Goal: Task Accomplishment & Management: Complete application form

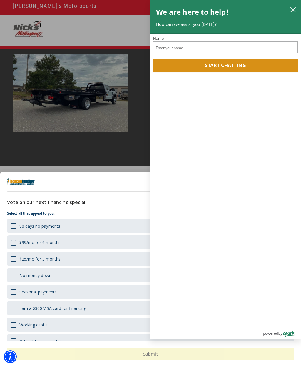
click at [292, 10] on icon "close chatbox" at bounding box center [293, 10] width 6 height 6
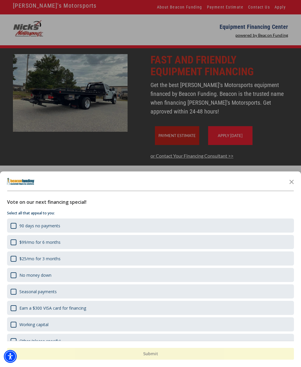
click at [293, 186] on icon "Close the survey" at bounding box center [292, 182] width 12 height 12
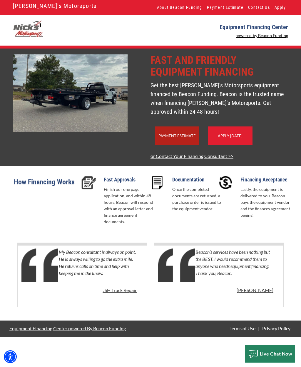
click at [242, 138] on link "Apply Today" at bounding box center [230, 136] width 25 height 5
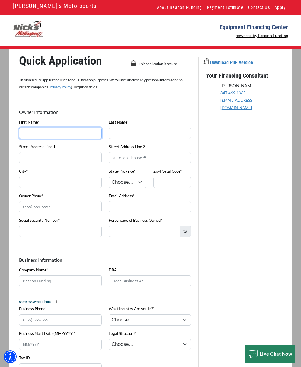
click at [67, 129] on input "First Name*" at bounding box center [60, 133] width 83 height 11
type input "[PERSON_NAME]"
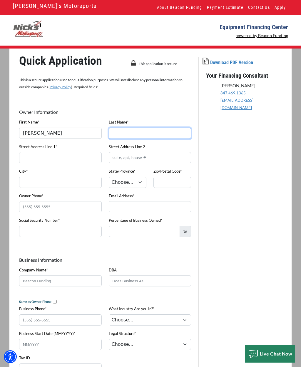
click at [144, 131] on input "Last Name*" at bounding box center [150, 133] width 83 height 11
type input "[PERSON_NAME]"
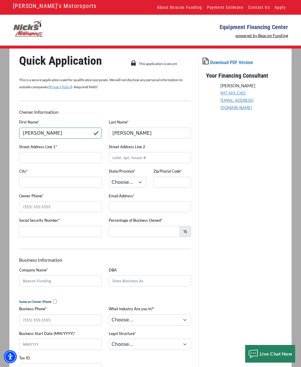
click at [81, 155] on input "Street Address Line 1*" at bounding box center [60, 157] width 83 height 11
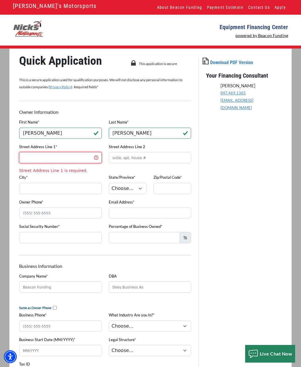
click at [63, 161] on input "Street Address Line 1*" at bounding box center [60, 157] width 83 height 11
type input "[STREET_ADDRESS]"
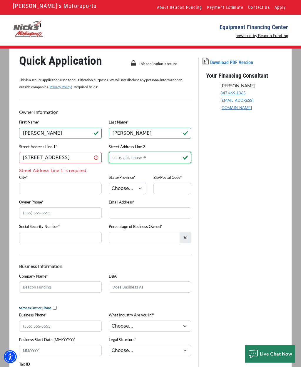
click at [149, 158] on input "Street Address Line 2" at bounding box center [150, 157] width 83 height 11
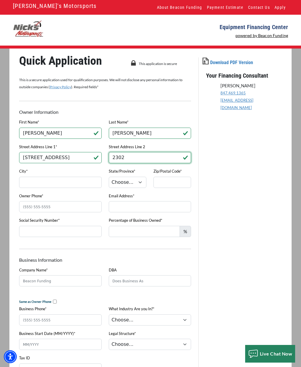
type input "2302"
click at [59, 183] on input "City*" at bounding box center [60, 182] width 83 height 11
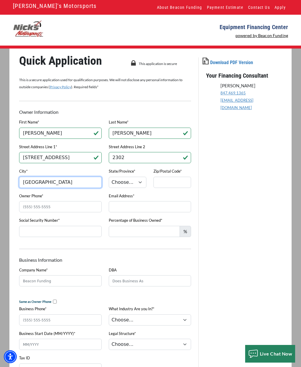
type input "[GEOGRAPHIC_DATA]"
click at [136, 181] on select "Choose... AL AK AZ AR CA CO CT DE DC [GEOGRAPHIC_DATA] [GEOGRAPHIC_DATA] HI ID …" at bounding box center [128, 182] width 38 height 11
select select "40"
click at [175, 181] on input "Zip/Postal Code*" at bounding box center [173, 182] width 38 height 11
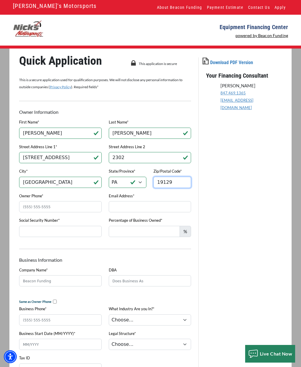
type input "19129"
click at [63, 209] on input "Owner Phone*" at bounding box center [60, 206] width 83 height 11
type input "[PHONE_NUMBER]"
click at [136, 209] on input "Email Address*" at bounding box center [150, 206] width 83 height 11
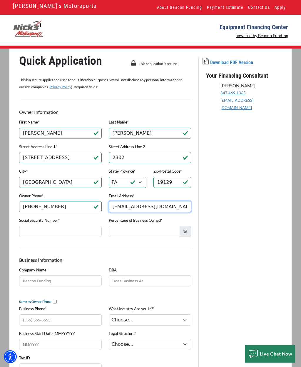
type input "[EMAIL_ADDRESS][DOMAIN_NAME]"
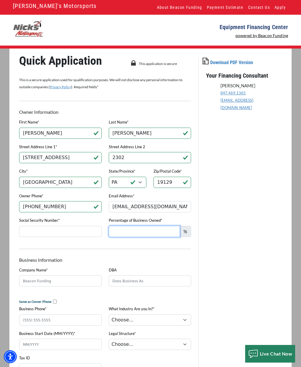
click at [158, 232] on input "Percentage of Business Owned*" at bounding box center [144, 231] width 71 height 11
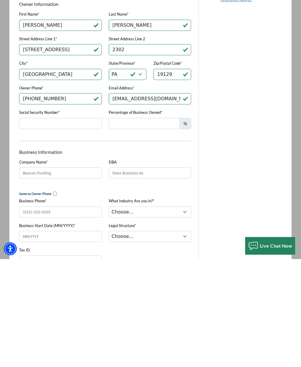
click at [83, 226] on input "Social Security Number*" at bounding box center [60, 231] width 83 height 11
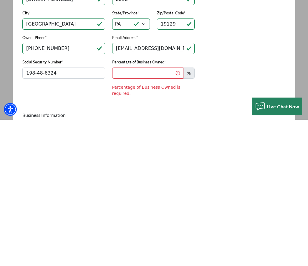
scroll to position [158, 0]
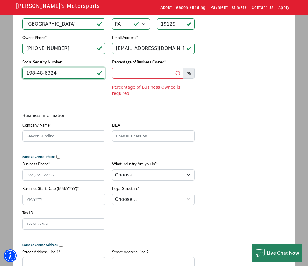
type input "198-48-6324"
click at [148, 75] on input "Percentage of Business Owned*" at bounding box center [147, 73] width 71 height 11
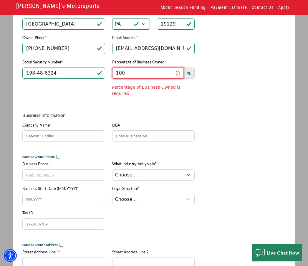
scroll to position [154, 0]
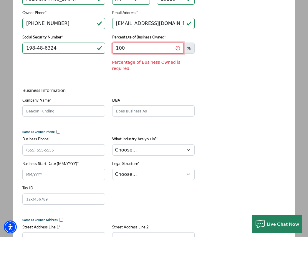
type input "100"
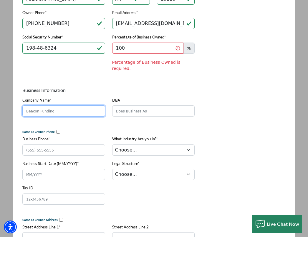
click at [84, 111] on div "Owner Information Download PDF Version First Name* [PERSON_NAME] Last Name* [PE…" at bounding box center [108, 257] width 179 height 636
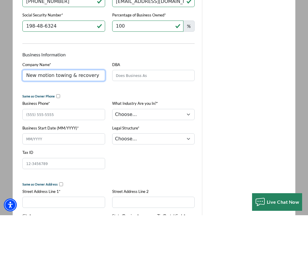
type input "New motion towing & recovery"
click at [156, 121] on input "DBA" at bounding box center [153, 126] width 83 height 11
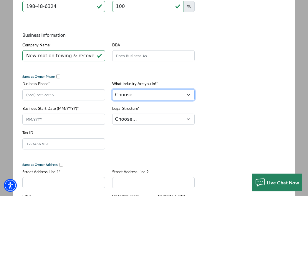
click at [146, 160] on select "Choose... Towing Landscape/Hardscape Decorated Apparel Septic Light Constructio…" at bounding box center [153, 165] width 83 height 11
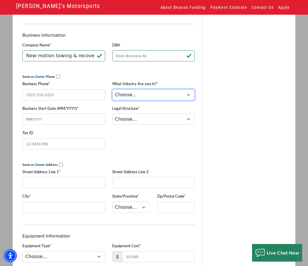
select select "1"
click at [148, 119] on select "Choose... Corporation LLC LLP Municipality Non-Profit Partnership Proprietorship" at bounding box center [153, 119] width 83 height 11
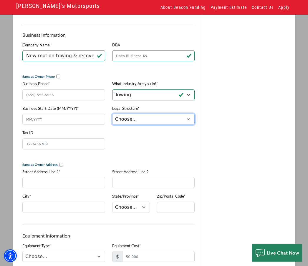
select select "1"
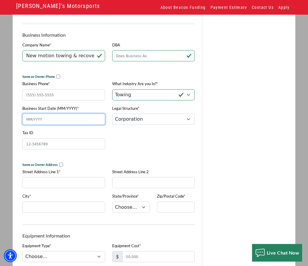
click at [60, 122] on input "Business Start Date (MM/YYYY)*" at bounding box center [63, 119] width 83 height 11
type input "09/2025"
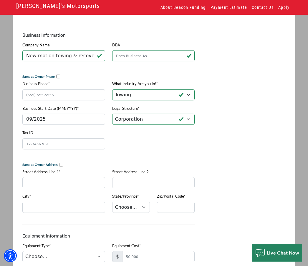
click at [74, 99] on input "Business Phone*" at bounding box center [63, 94] width 83 height 11
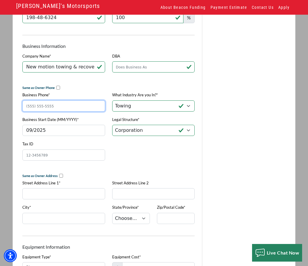
scroll to position [214, 0]
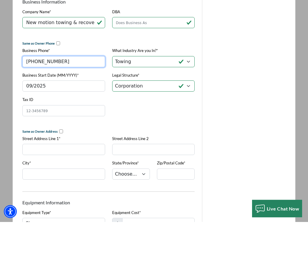
type input "[PHONE_NUMBER]"
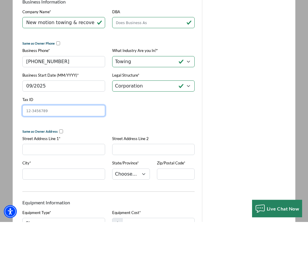
click at [80, 150] on input "Tax ID" at bounding box center [63, 155] width 83 height 11
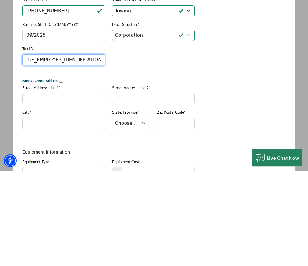
type input "[US_EMPLOYER_IDENTIFICATION_NUMBER]"
click at [86, 189] on input "Street Address Line 1*" at bounding box center [63, 194] width 83 height 11
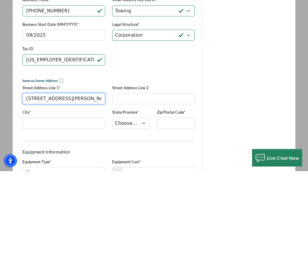
type input "[STREET_ADDRESS][PERSON_NAME]"
click at [79, 213] on input "City*" at bounding box center [63, 218] width 83 height 11
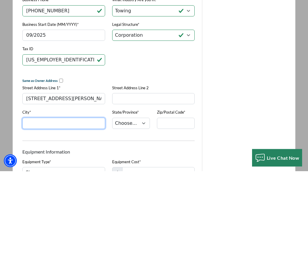
scroll to position [218, 0]
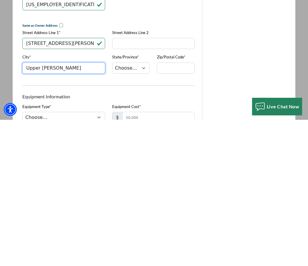
type input "Upper [PERSON_NAME]"
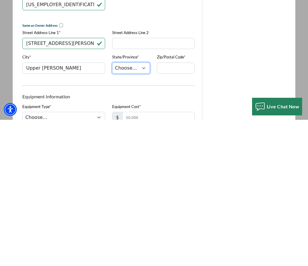
click at [140, 209] on select "Choose... AL AK AZ AR CA CO CT DE DC [GEOGRAPHIC_DATA] [GEOGRAPHIC_DATA] HI ID …" at bounding box center [131, 214] width 38 height 11
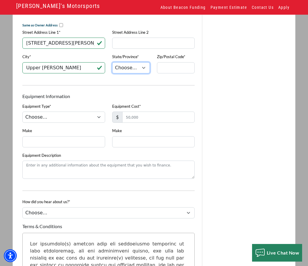
select select "40"
click at [181, 74] on input "Zip/Postal Code*" at bounding box center [176, 67] width 38 height 11
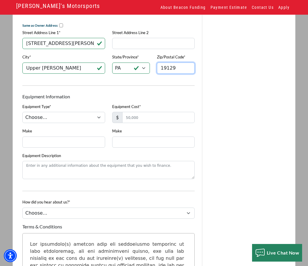
type input "19129"
click at [85, 123] on select "Choose... Backhoe Boom/Bucket Truck Chipper Commercial Mower Crane DTG/DTF Prin…" at bounding box center [63, 117] width 83 height 11
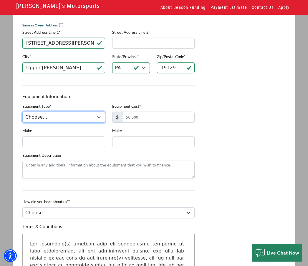
select select "5"
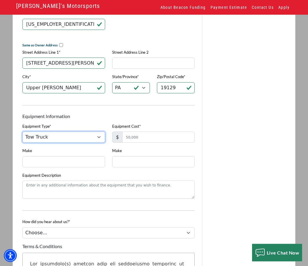
scroll to position [346, 0]
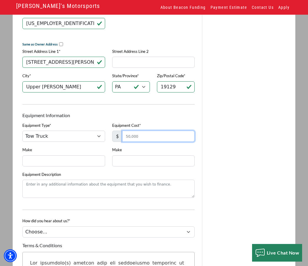
click at [154, 139] on input "Equipment Cost*" at bounding box center [158, 136] width 73 height 11
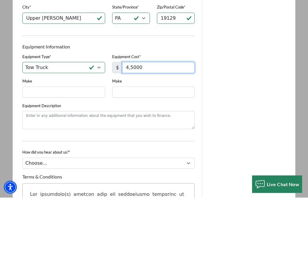
type input "45,000"
click at [88, 156] on input "Make" at bounding box center [63, 161] width 83 height 11
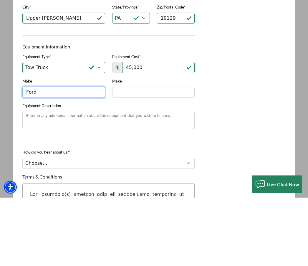
type input "Ford"
click at [152, 156] on input "Make" at bounding box center [153, 161] width 83 height 11
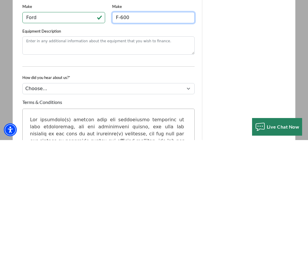
type input "F-600"
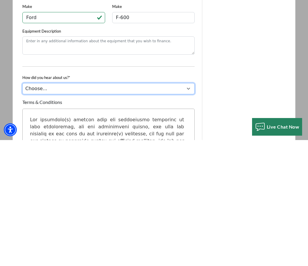
click at [156, 209] on select "Choose... Internet Search Vendor Referral Word of Mouth Client Referral Email E…" at bounding box center [108, 214] width 172 height 11
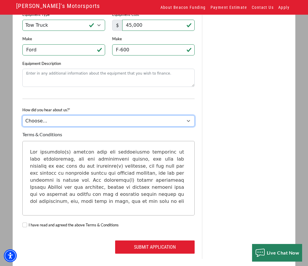
select select "13"
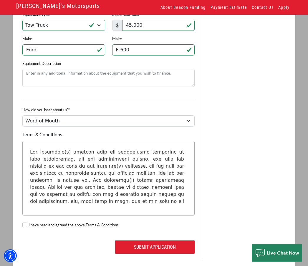
click at [26, 227] on input "I have read and agreed the above Terms & Conditions" at bounding box center [24, 225] width 5 height 5
checkbox input "true"
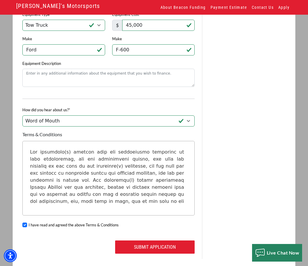
click at [150, 254] on button "Submit Application" at bounding box center [154, 247] width 79 height 13
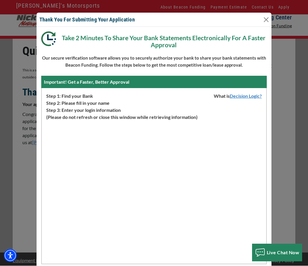
scroll to position [12, 0]
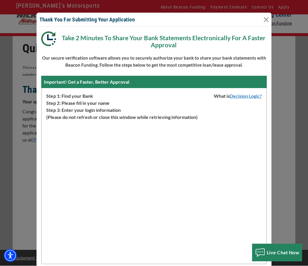
click at [268, 22] on button "Close" at bounding box center [265, 19] width 9 height 9
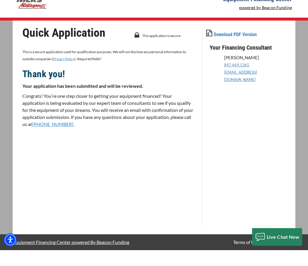
scroll to position [0, 0]
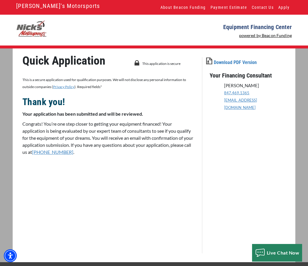
click at [56, 4] on link "[PERSON_NAME]'s Motorsports" at bounding box center [58, 6] width 84 height 10
